Goal: Task Accomplishment & Management: Manage account settings

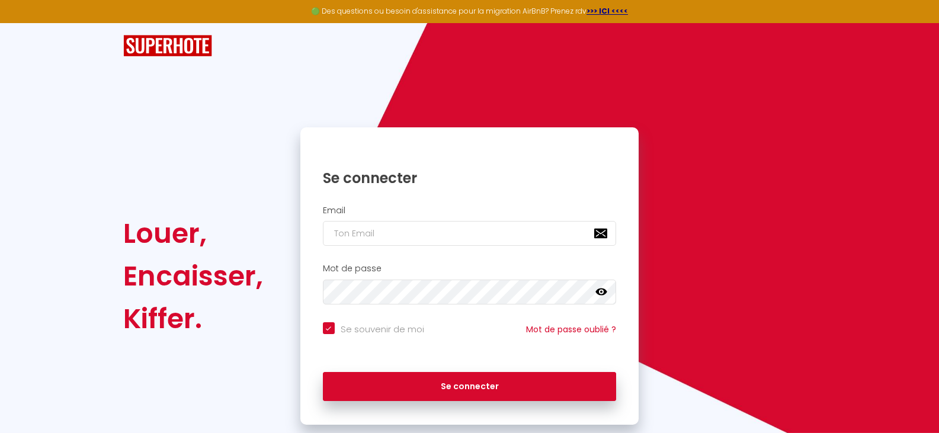
click at [356, 206] on h2 "Email" at bounding box center [470, 211] width 294 height 10
click at [329, 207] on h2 "Email" at bounding box center [470, 211] width 294 height 10
click at [329, 230] on input "email" at bounding box center [470, 233] width 294 height 25
type input "a"
checkbox input "true"
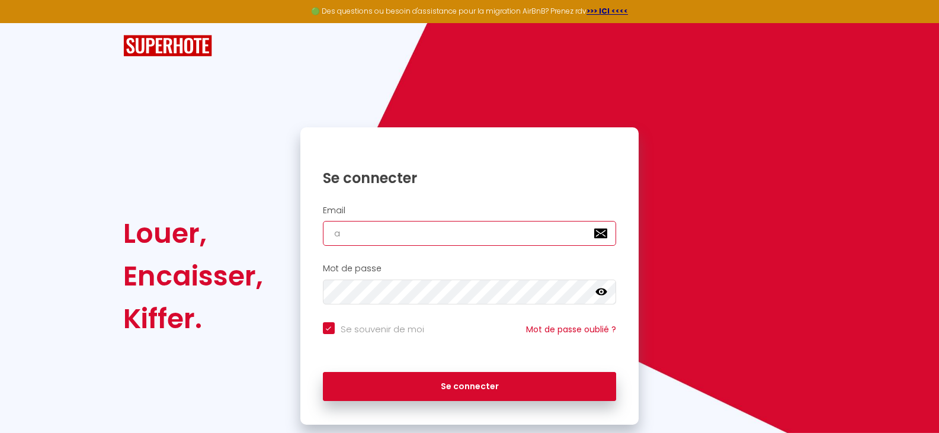
type input "am"
checkbox input "true"
type input "am/"
checkbox input "true"
type input "am/r"
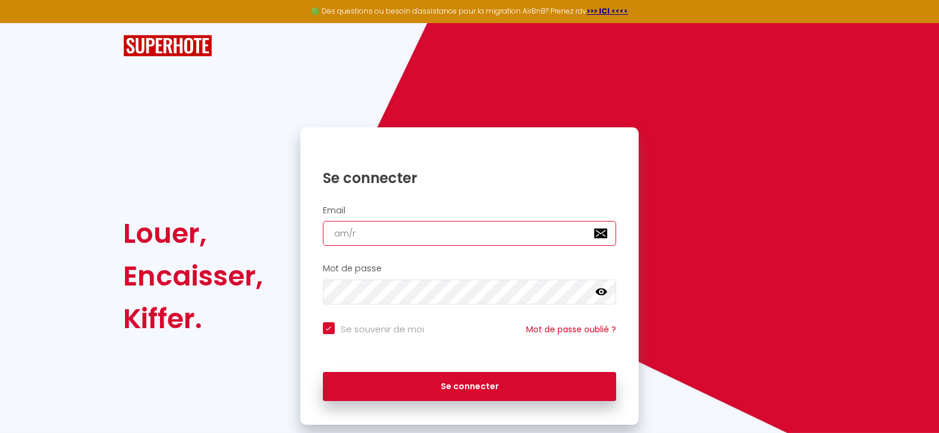
checkbox input "true"
type input "am/ra"
checkbox input "true"
type input "am/rab"
checkbox input "true"
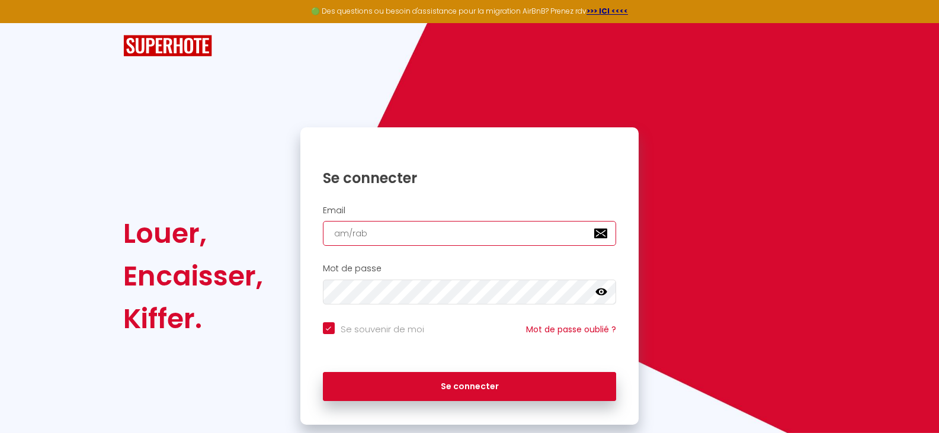
type input "am/rabo"
checkbox input "true"
type input "am/rabot"
checkbox input "true"
click at [349, 233] on input "am/rabot" at bounding box center [470, 233] width 294 height 25
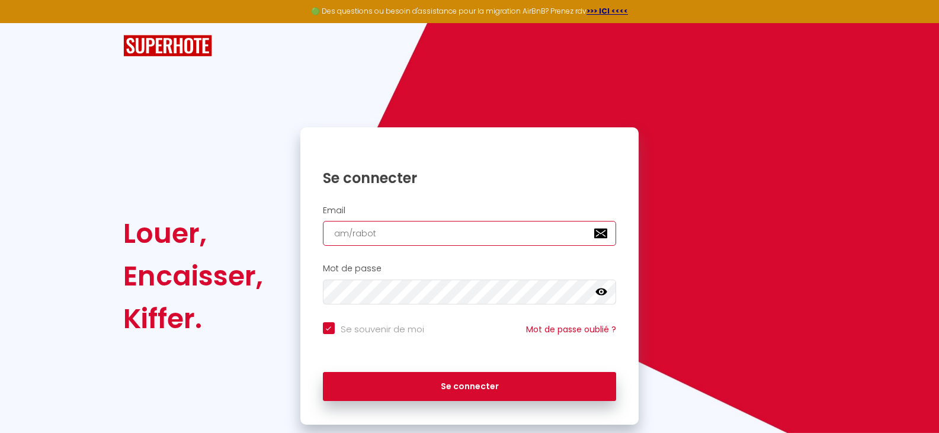
type input "amrabot"
checkbox input "true"
type input "am.rabot"
checkbox input "true"
click at [379, 233] on input "am.rabot" at bounding box center [470, 233] width 294 height 25
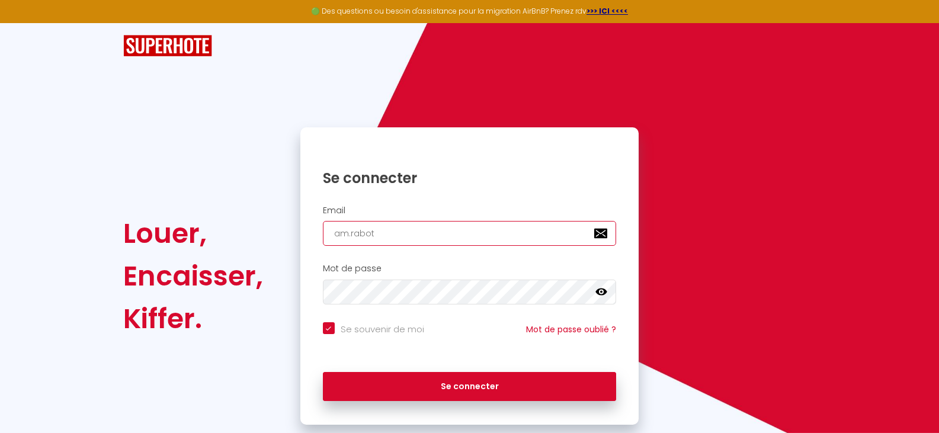
type input "am.rabot@"
checkbox input "true"
type input "am.rabot@o"
checkbox input "true"
type input "am.rabot@or"
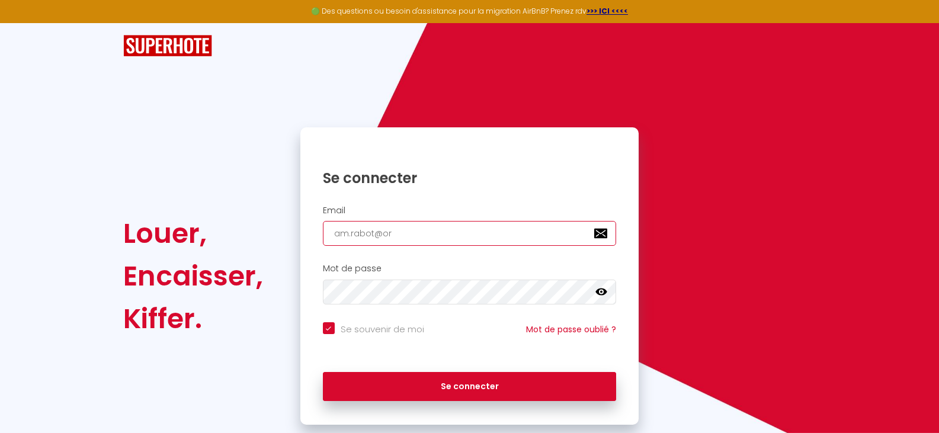
checkbox input "true"
type input "am.rabot@ora"
checkbox input "true"
type input "am.rabot@oran"
checkbox input "true"
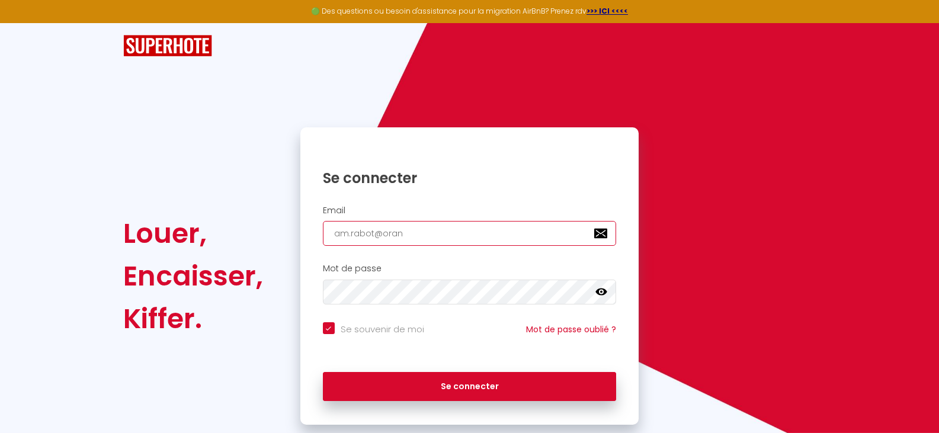
type input "am.rabot@orang"
checkbox input "true"
type input "[EMAIL_ADDRESS]"
checkbox input "true"
type input "[EMAIL_ADDRESS]."
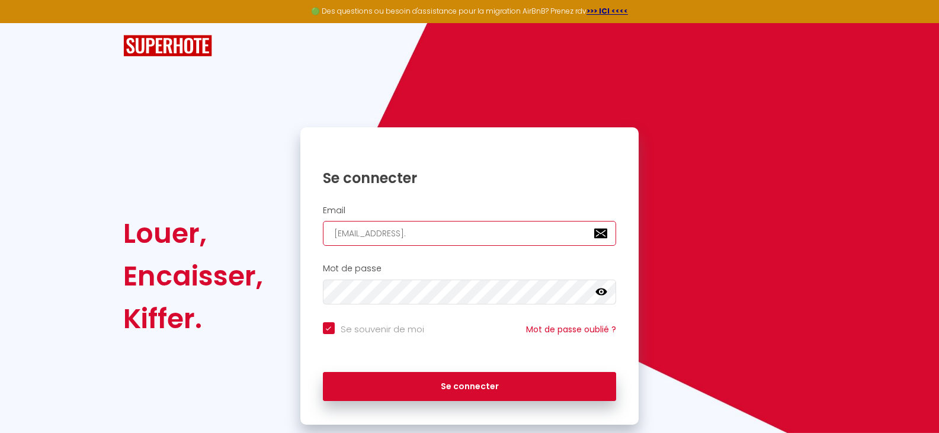
checkbox input "true"
type input "am.rabot@orange.f"
checkbox input "true"
type input "[EMAIL_ADDRESS][DOMAIN_NAME]"
checkbox input "true"
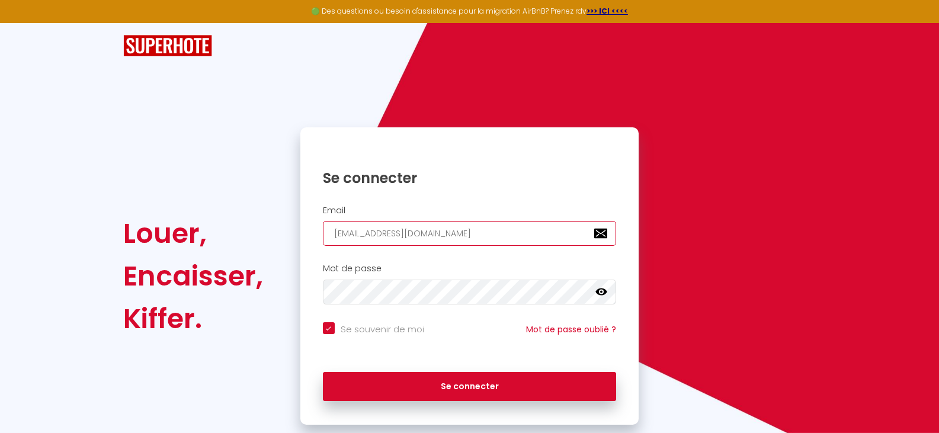
type input "[EMAIL_ADDRESS][DOMAIN_NAME]"
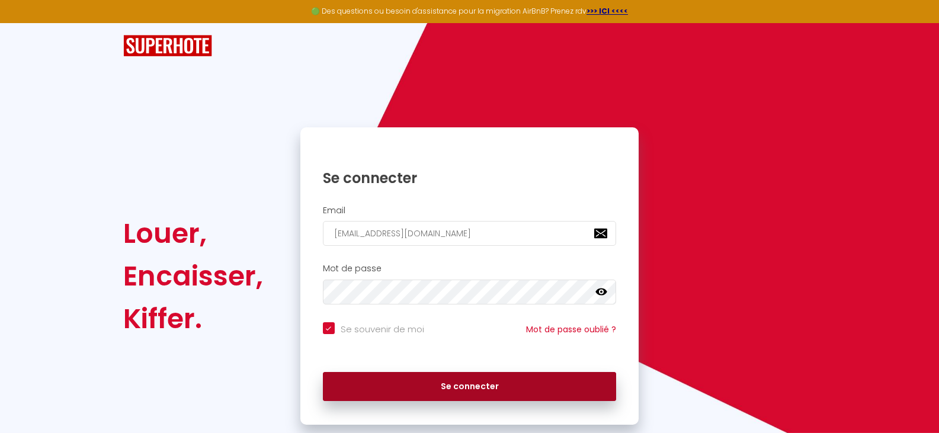
click at [503, 384] on button "Se connecter" at bounding box center [470, 387] width 294 height 30
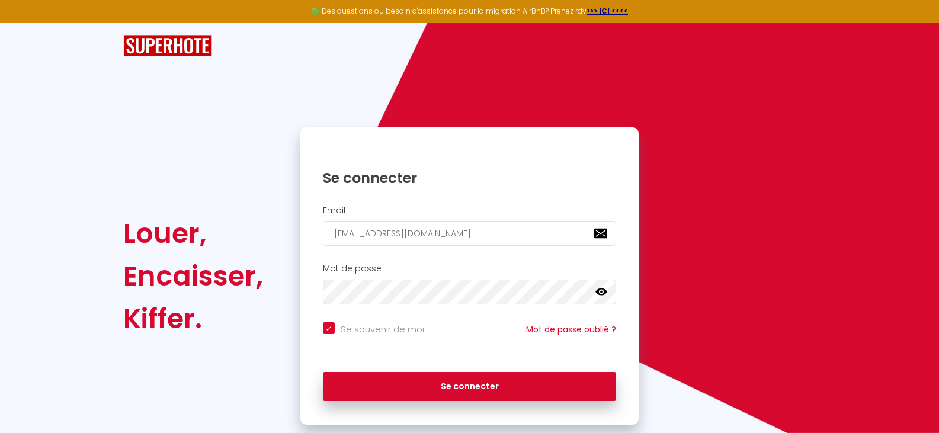
click at [600, 292] on icon at bounding box center [602, 292] width 12 height 12
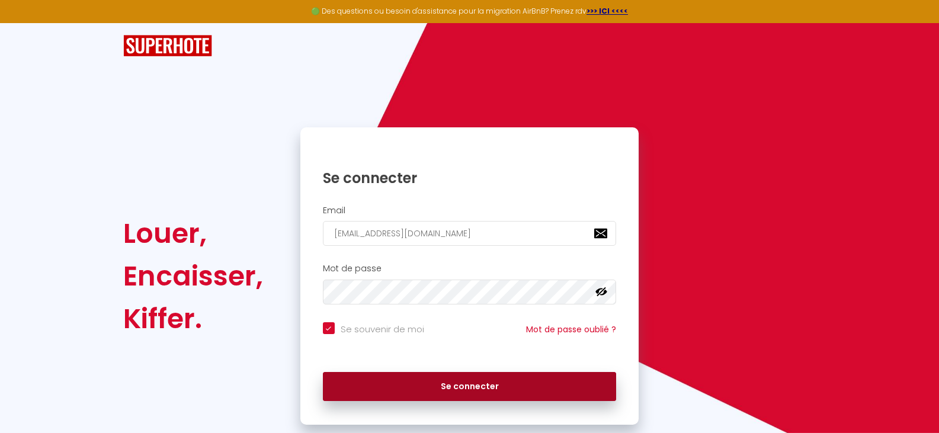
click at [477, 389] on button "Se connecter" at bounding box center [470, 387] width 294 height 30
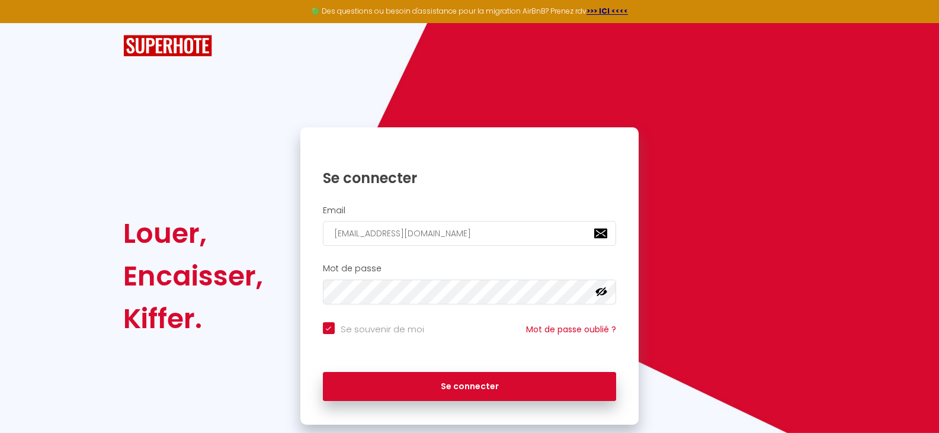
click at [603, 295] on icon at bounding box center [602, 291] width 12 height 9
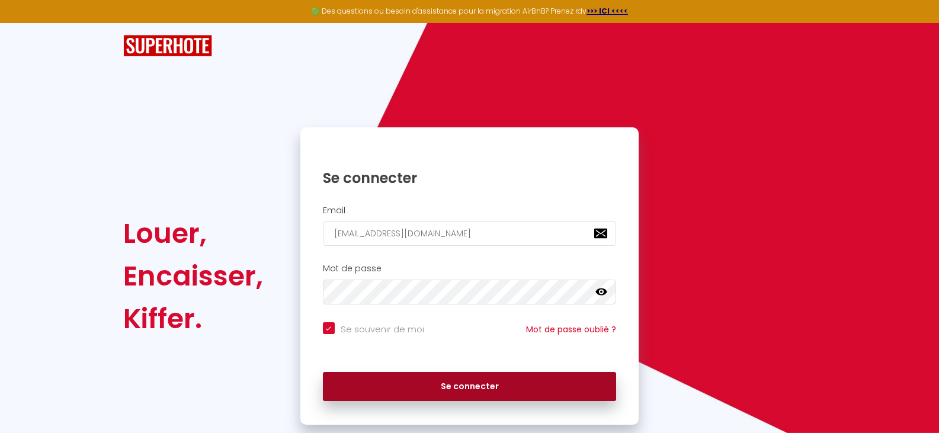
click at [488, 380] on button "Se connecter" at bounding box center [470, 387] width 294 height 30
checkbox input "true"
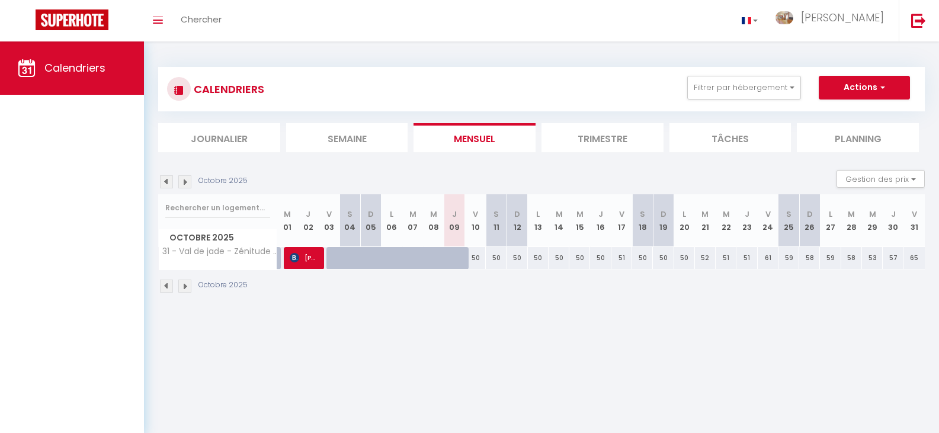
click at [186, 285] on img at bounding box center [184, 286] width 13 height 13
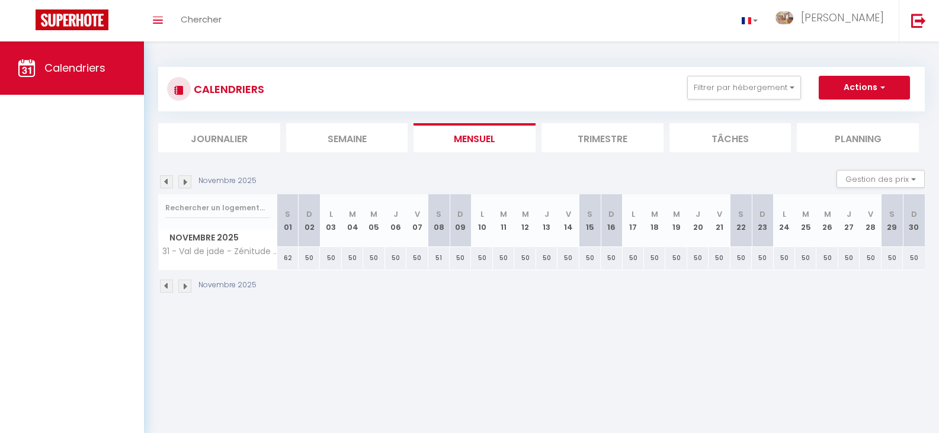
click at [186, 288] on img at bounding box center [184, 286] width 13 height 13
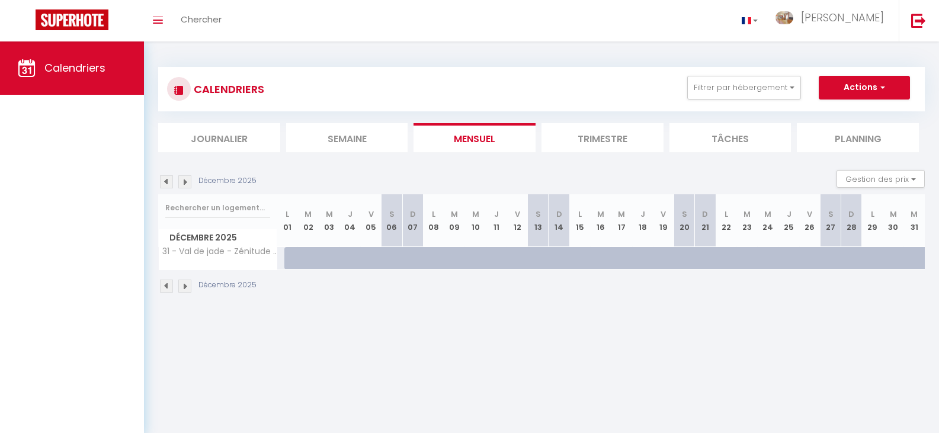
click at [186, 288] on img at bounding box center [184, 286] width 13 height 13
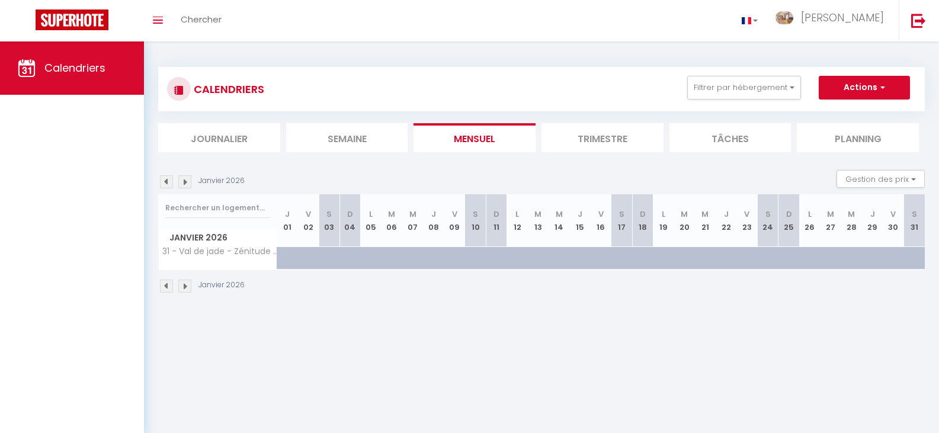
click at [186, 288] on img at bounding box center [184, 286] width 13 height 13
